Goal: Transaction & Acquisition: Purchase product/service

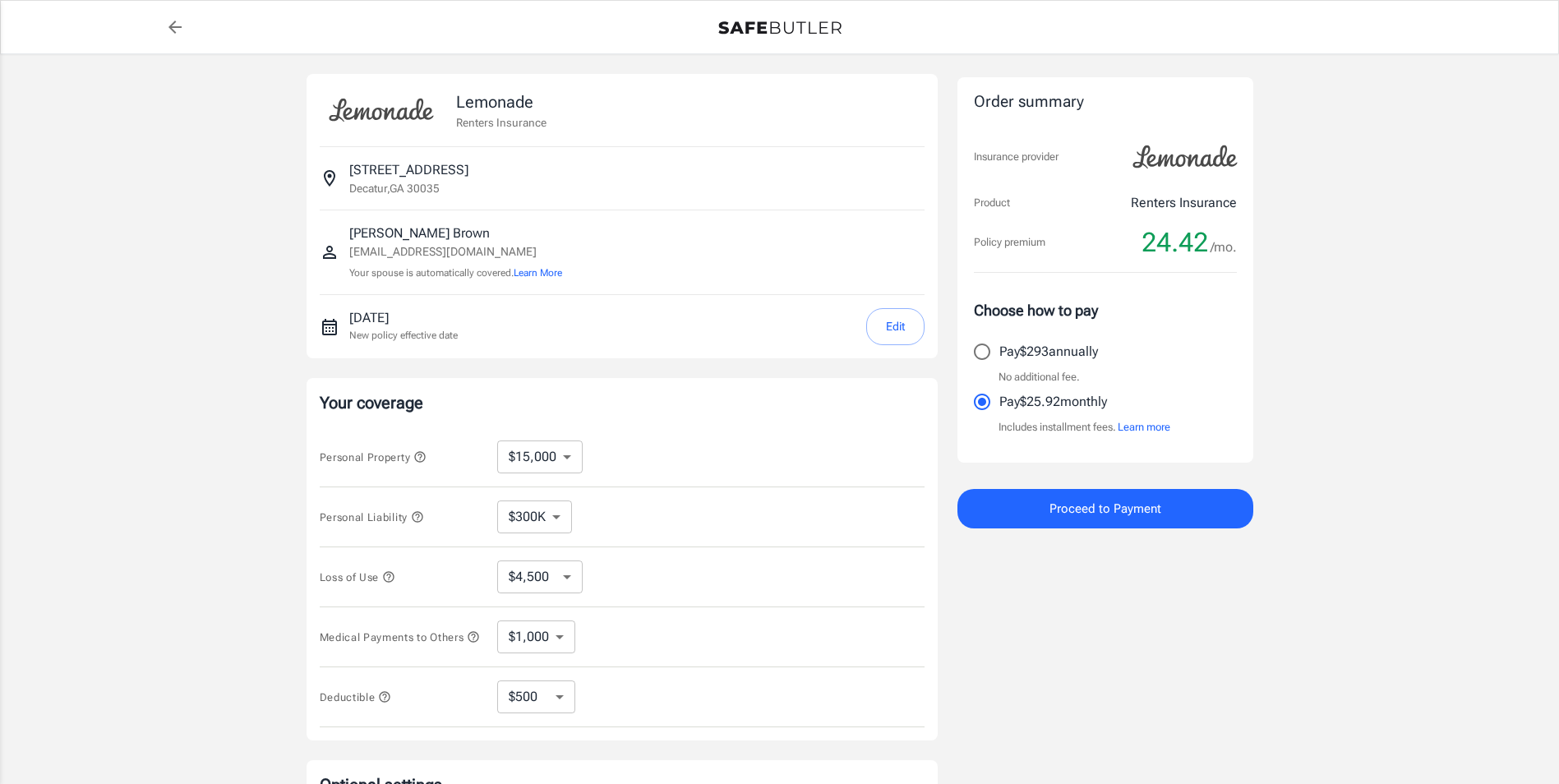
select select "15000"
select select "300000"
select select "500"
click at [161, 22] on link "back to quotes" at bounding box center [175, 27] width 33 height 33
select select "15000"
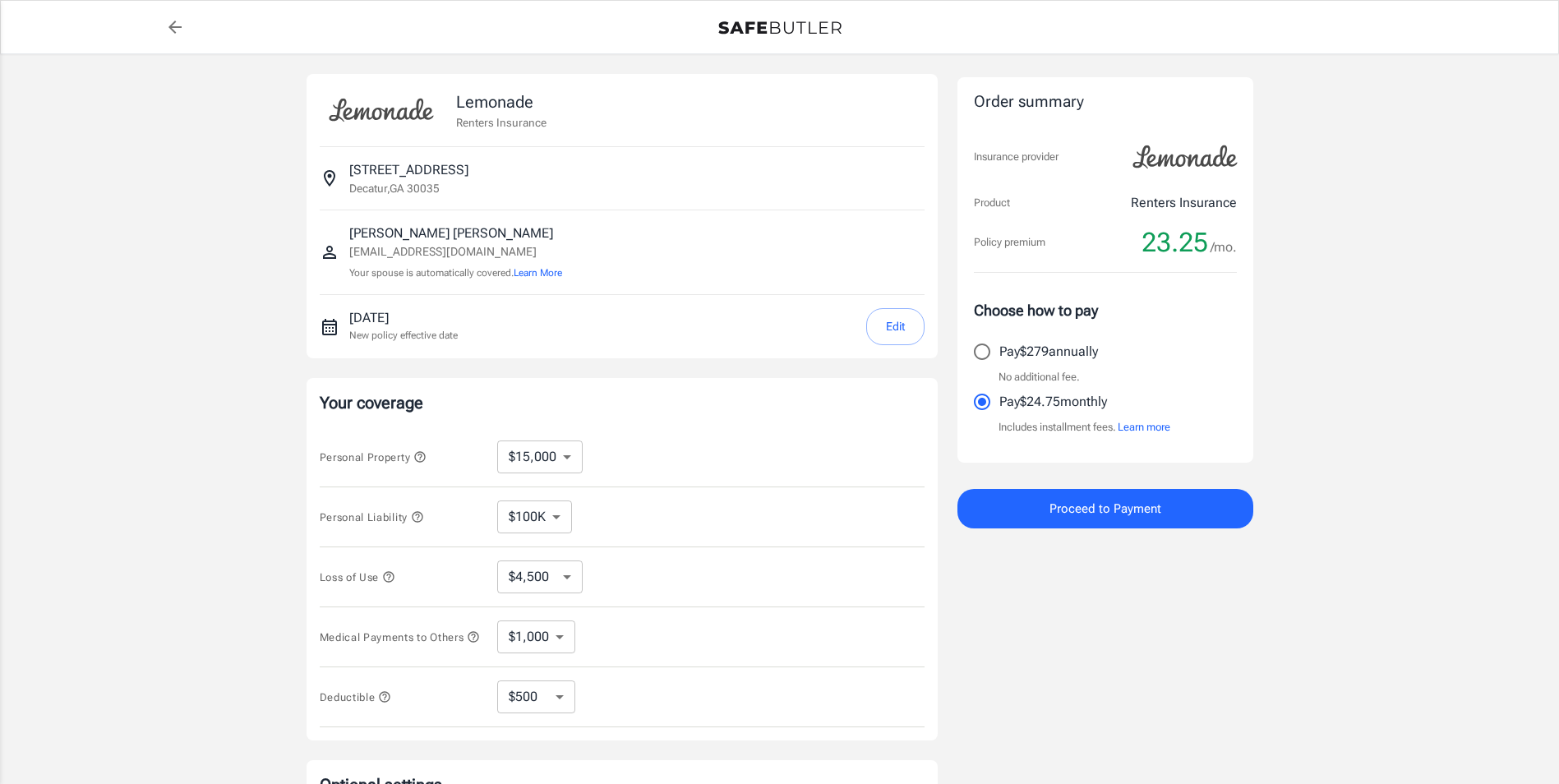
select select "500"
click at [548, 524] on select "$100K $300K $500K" at bounding box center [535, 517] width 75 height 33
select select "300000"
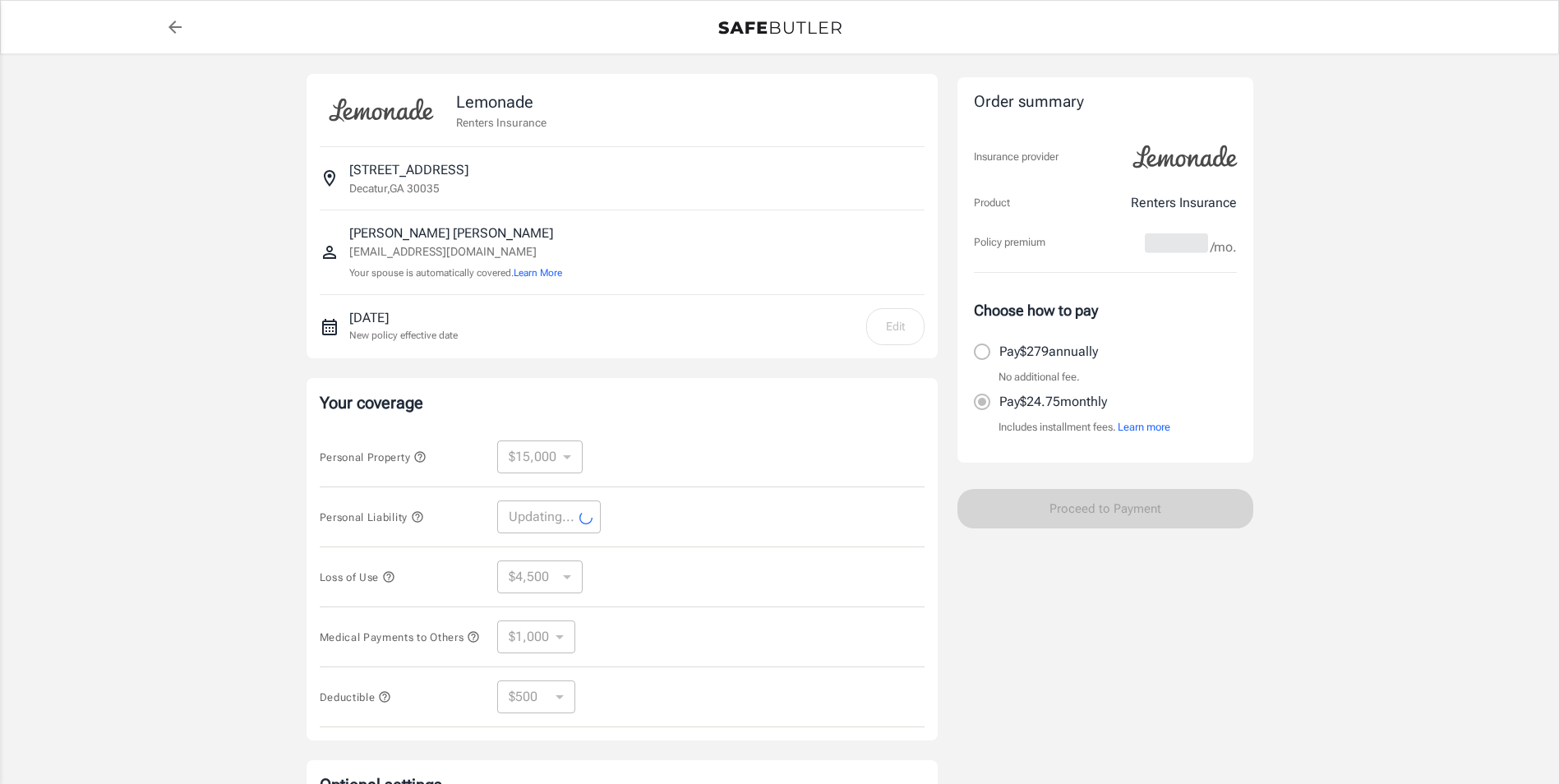
select select "300000"
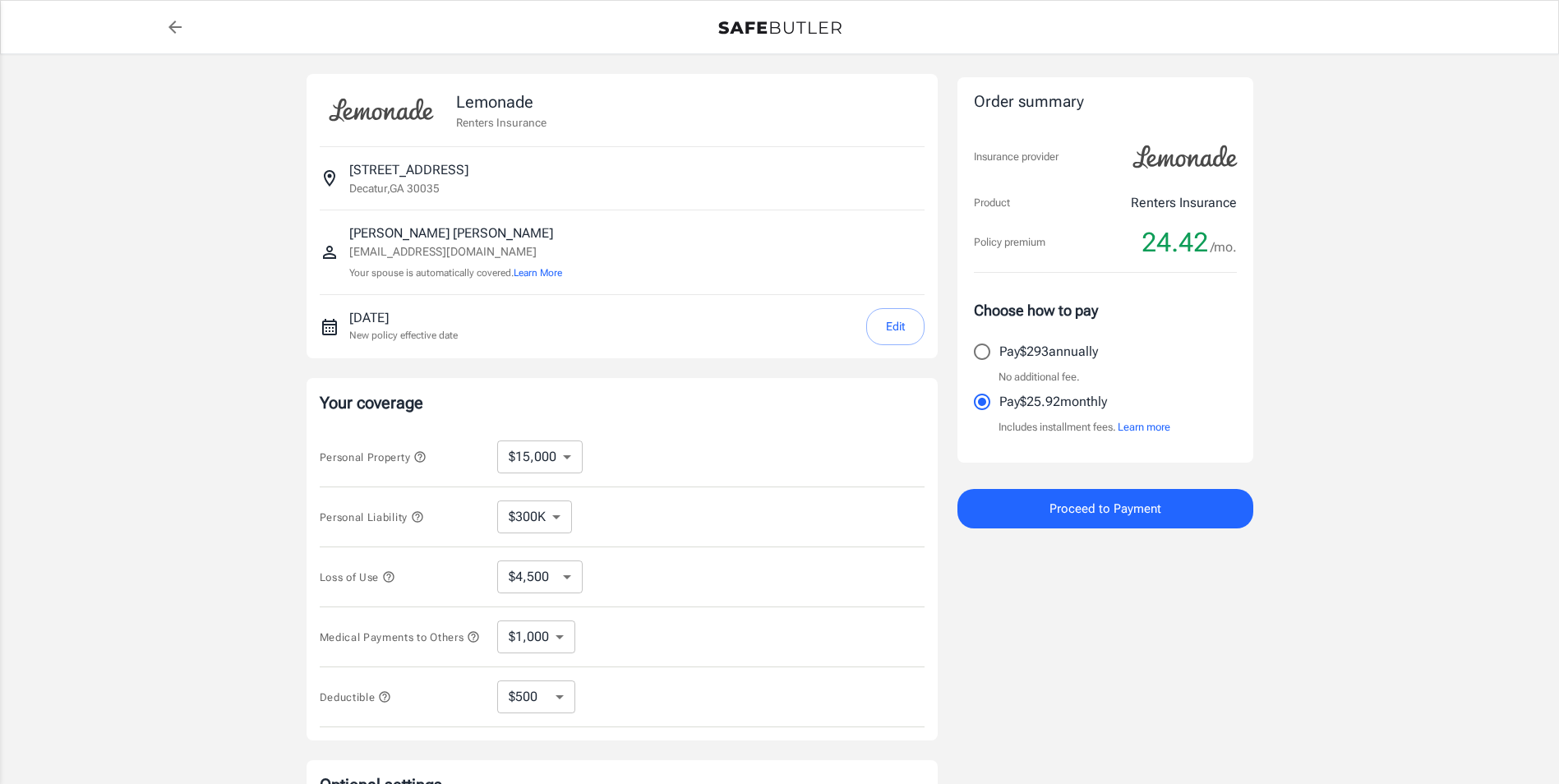
click at [1073, 501] on span "Proceed to Payment" at bounding box center [1105, 508] width 111 height 21
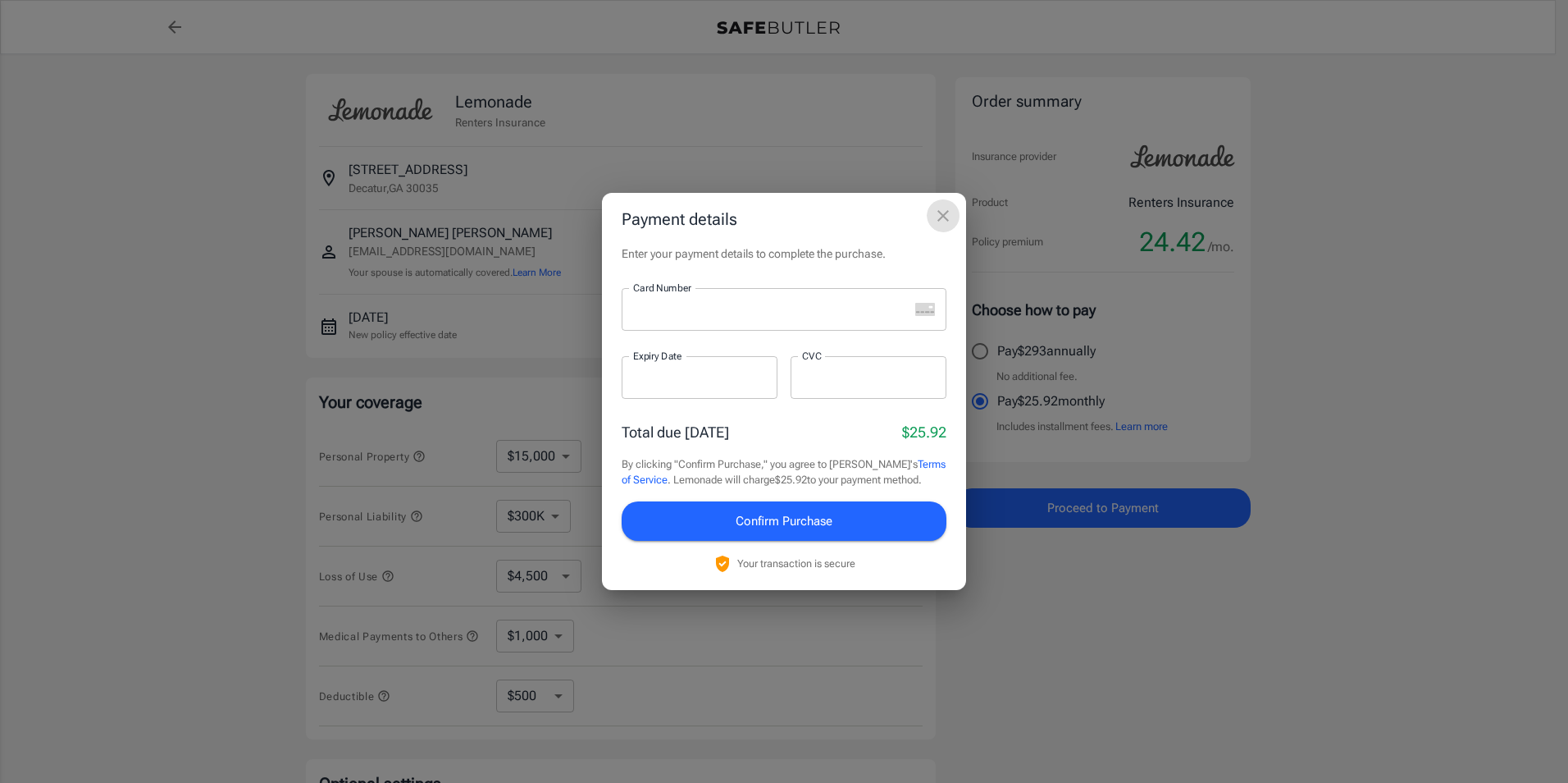
click at [935, 226] on button "close" at bounding box center [943, 216] width 33 height 33
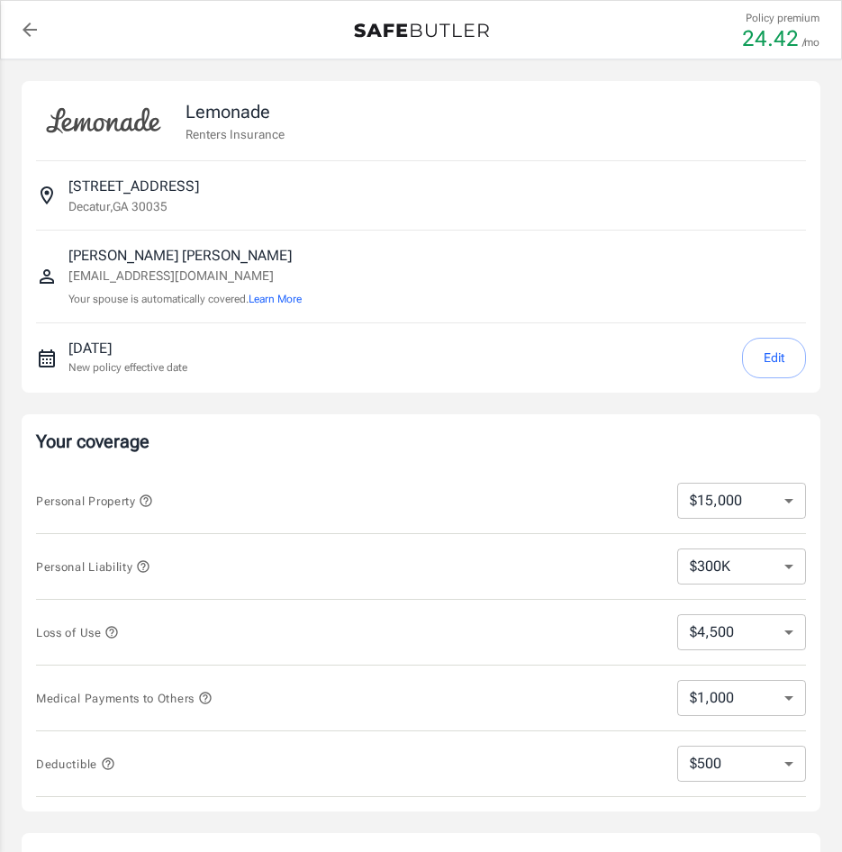
click at [779, 179] on div "1504 Thicket Way Decatur , GA 30035" at bounding box center [421, 196] width 770 height 40
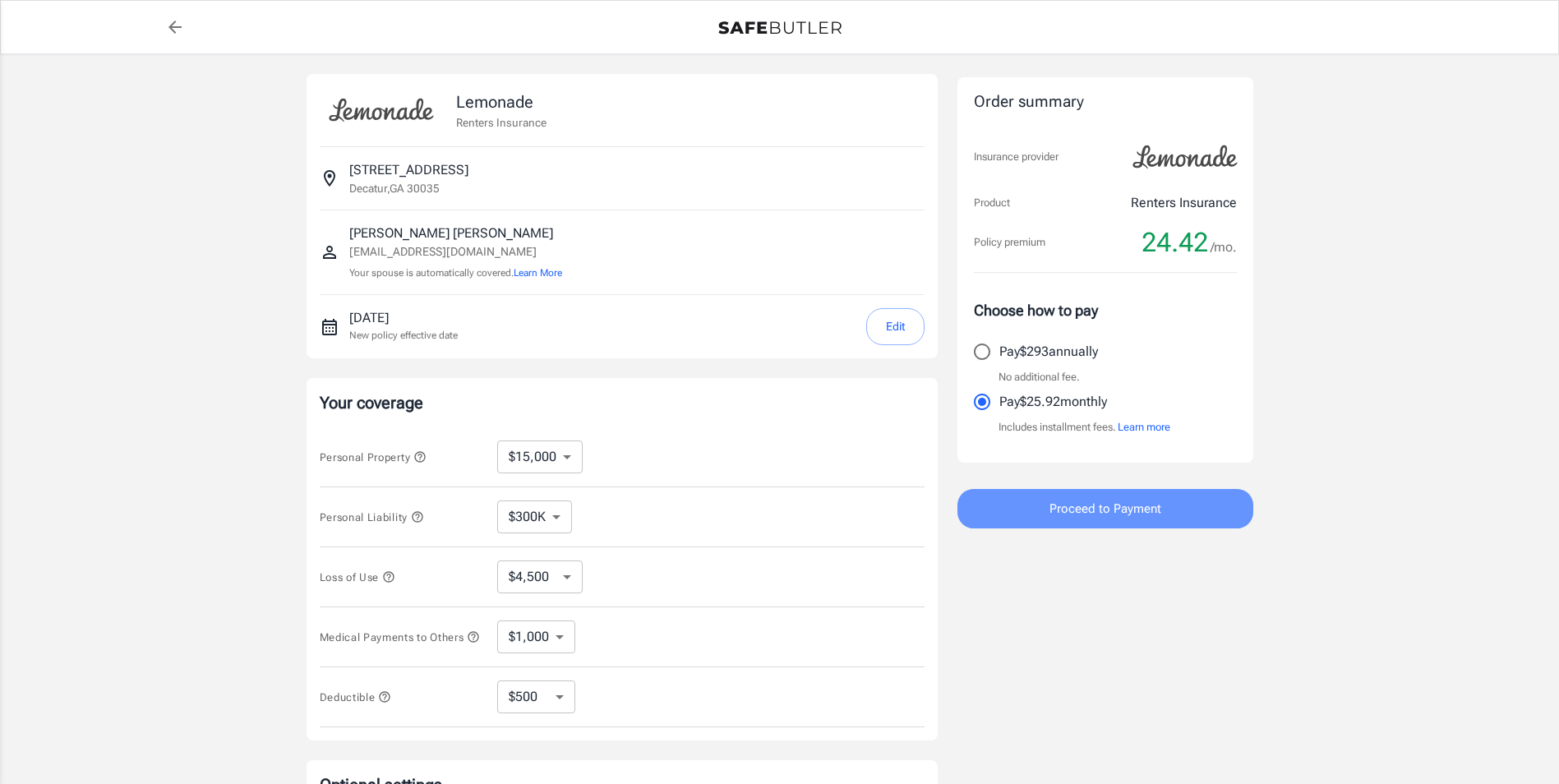
click at [1030, 500] on button "Proceed to Payment" at bounding box center [1105, 508] width 296 height 39
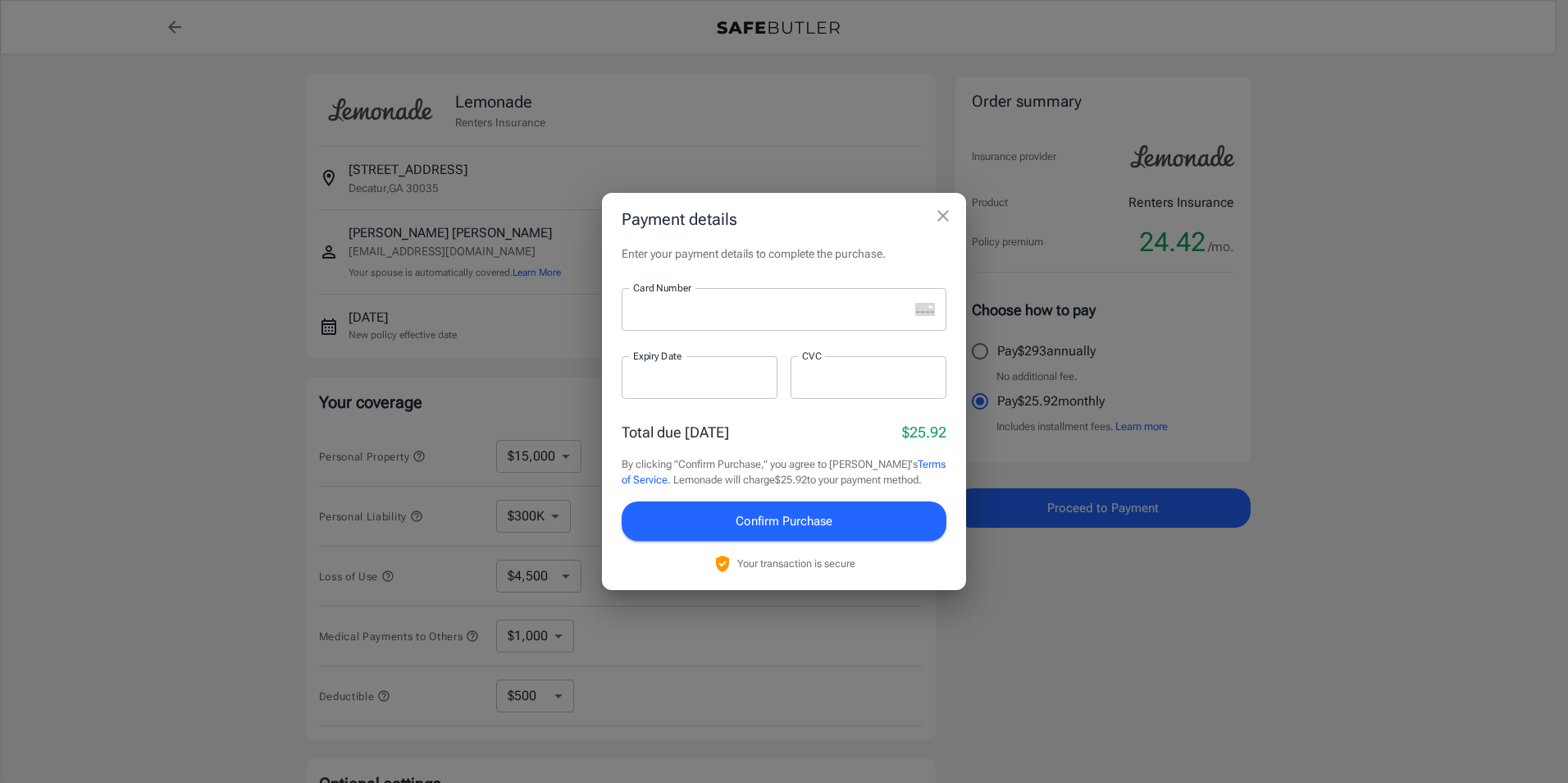
click at [748, 295] on div at bounding box center [764, 309] width 287 height 43
click at [712, 366] on div at bounding box center [699, 377] width 156 height 43
click at [745, 522] on span "Confirm Purchase" at bounding box center [784, 520] width 97 height 21
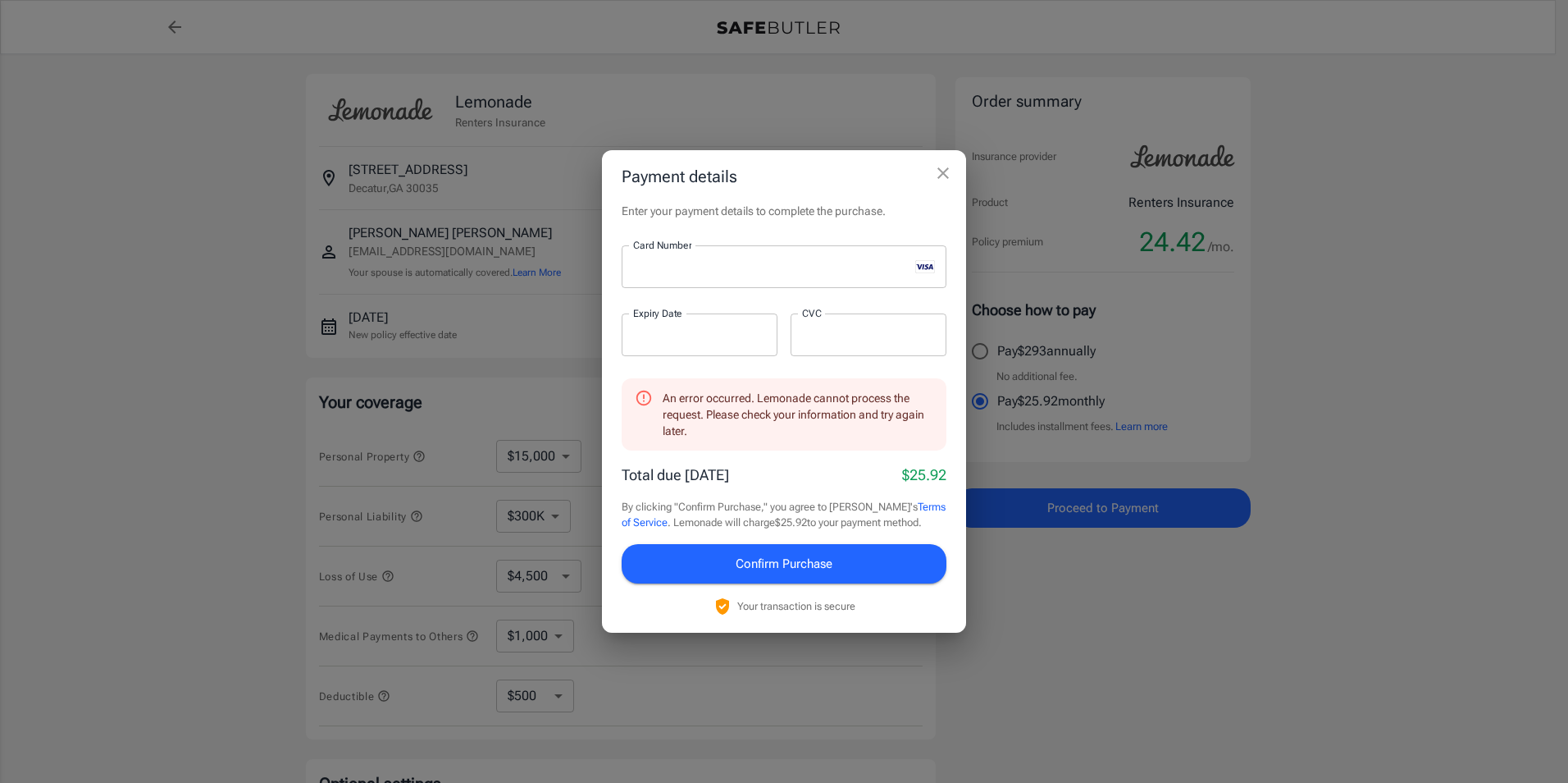
click at [934, 169] on icon "close" at bounding box center [943, 173] width 20 height 20
